Goal: Find specific page/section: Find specific page/section

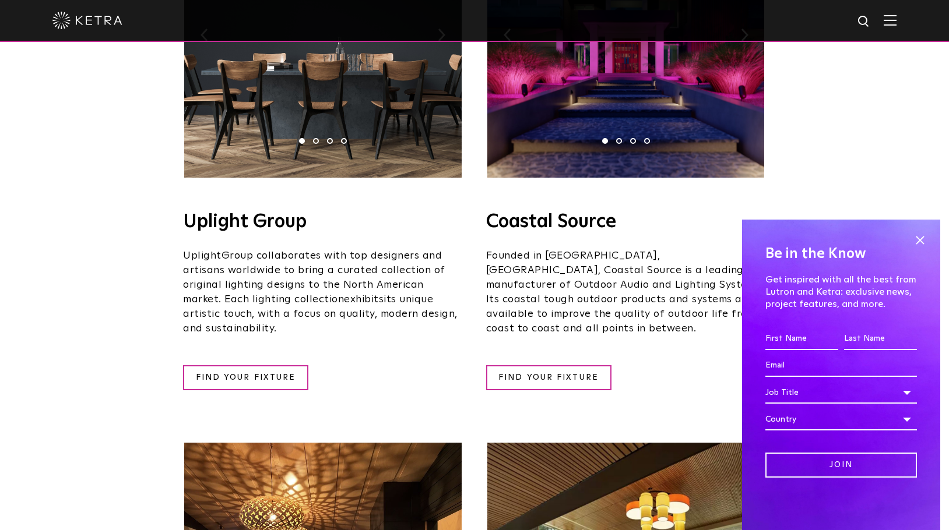
scroll to position [370, 0]
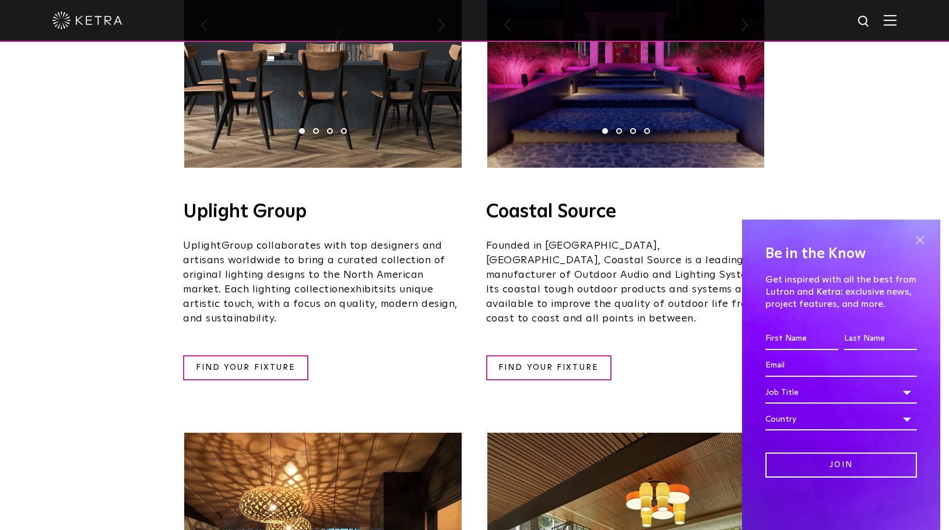
click at [923, 240] on span at bounding box center [919, 239] width 17 height 17
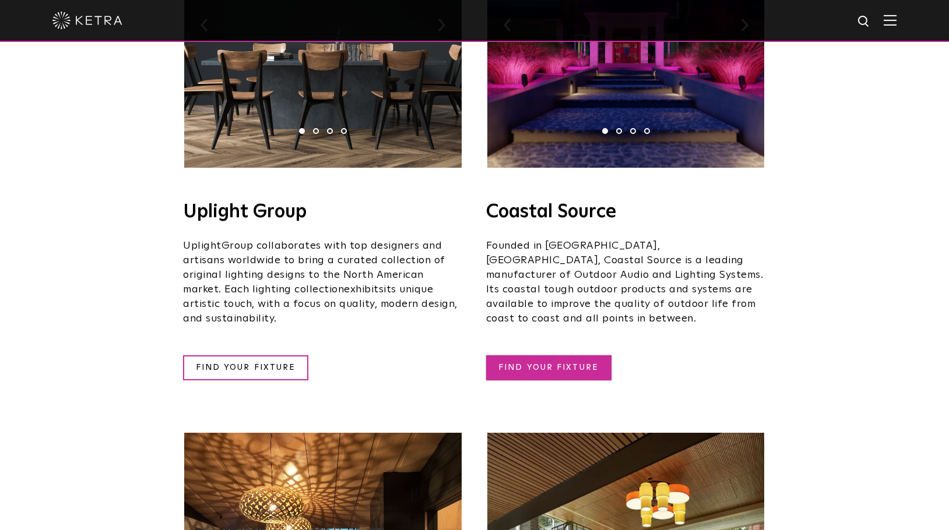
click at [552, 356] on link "FIND YOUR FIXTURE" at bounding box center [548, 368] width 125 height 25
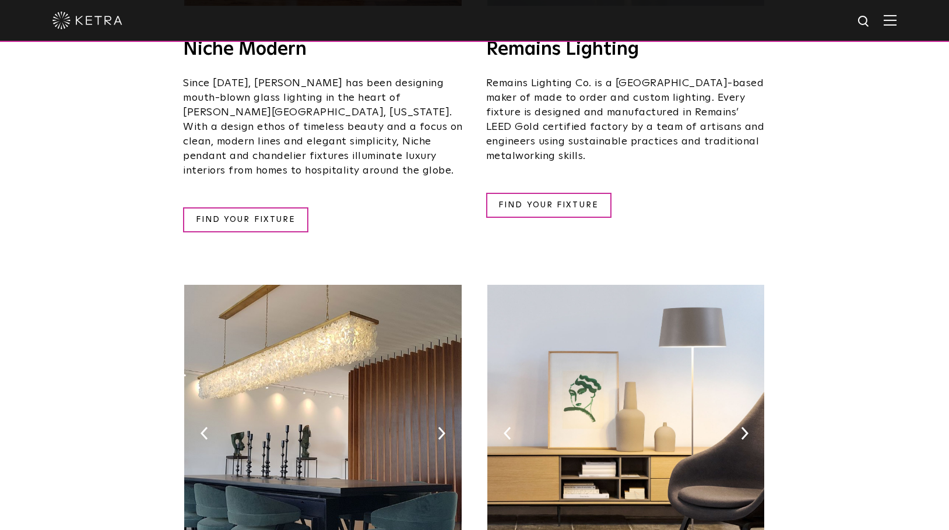
scroll to position [1660, 0]
click at [105, 20] on img at bounding box center [87, 20] width 70 height 17
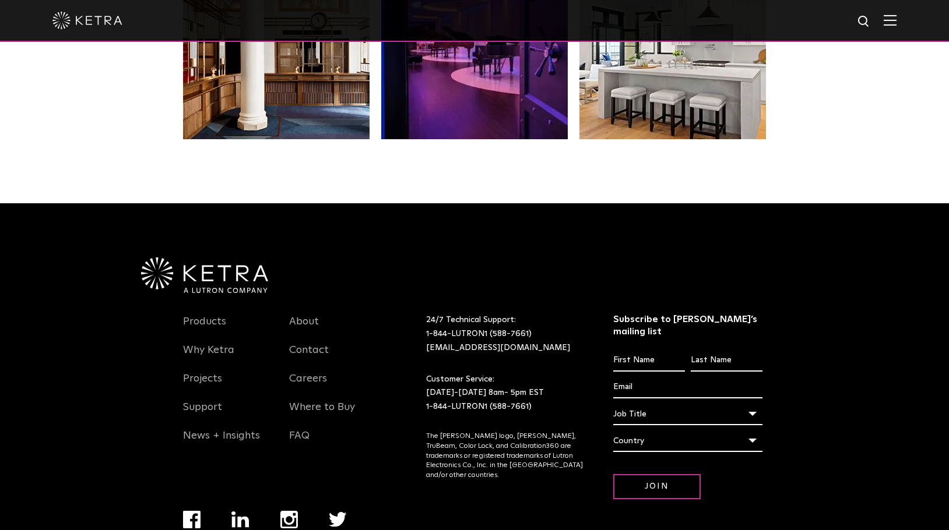
scroll to position [2403, 0]
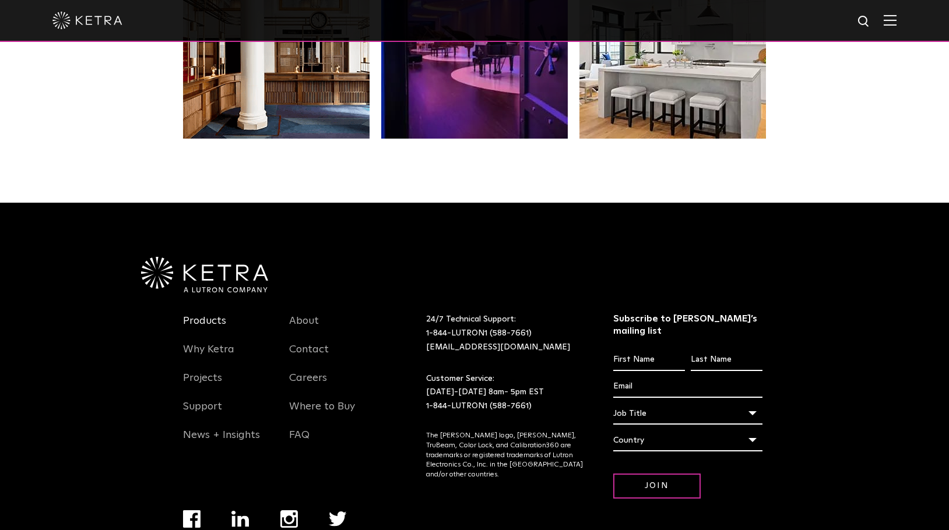
click at [224, 322] on link "Products" at bounding box center [204, 328] width 43 height 27
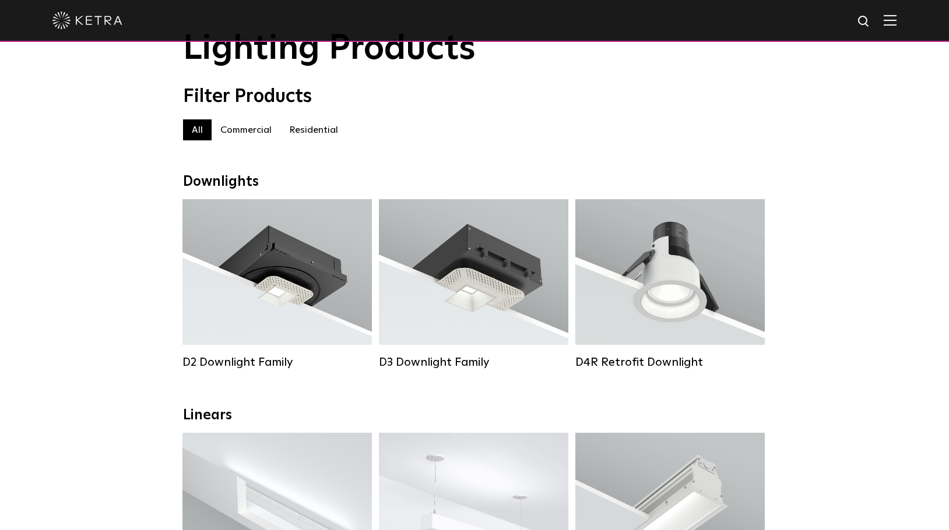
scroll to position [57, 0]
click at [319, 128] on label "Residential" at bounding box center [313, 130] width 66 height 21
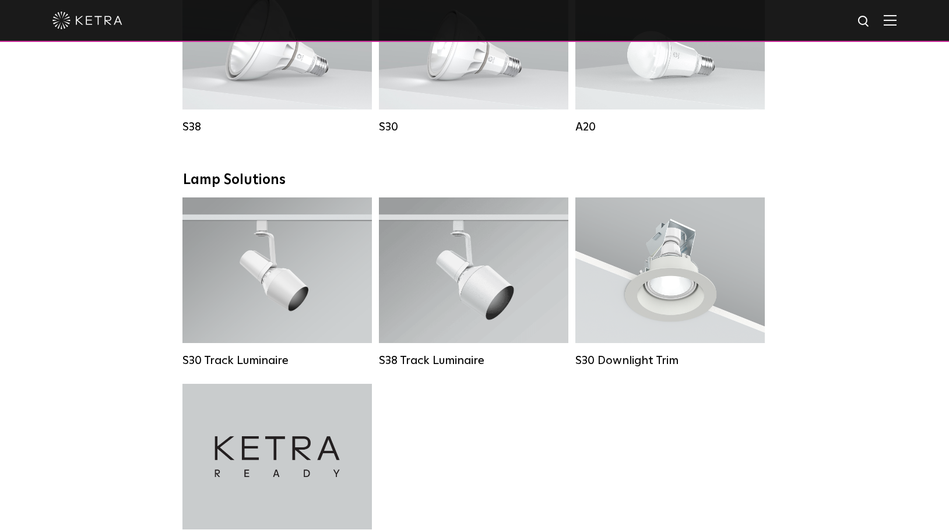
scroll to position [770, 0]
